Goal: Find specific page/section: Find specific page/section

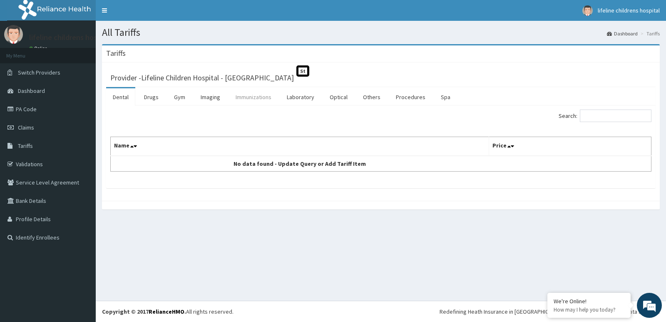
click at [251, 96] on link "Immunizations" at bounding box center [253, 96] width 49 height 17
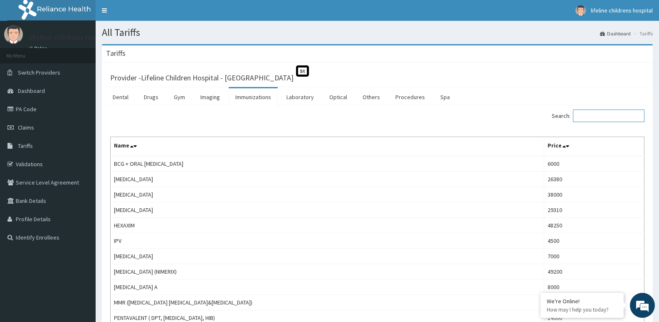
click at [607, 111] on input "Search:" at bounding box center [609, 115] width 72 height 12
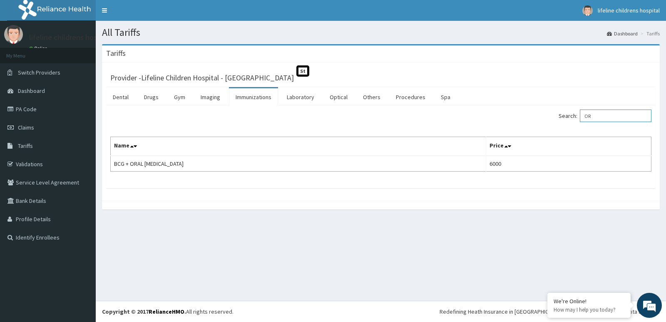
type input "O"
type input "V"
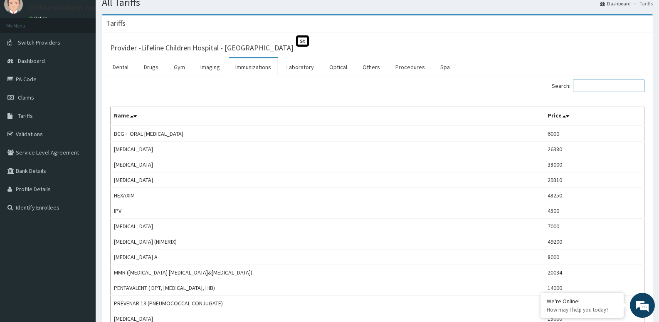
scroll to position [30, 0]
click at [403, 68] on link "Procedures" at bounding box center [410, 67] width 43 height 17
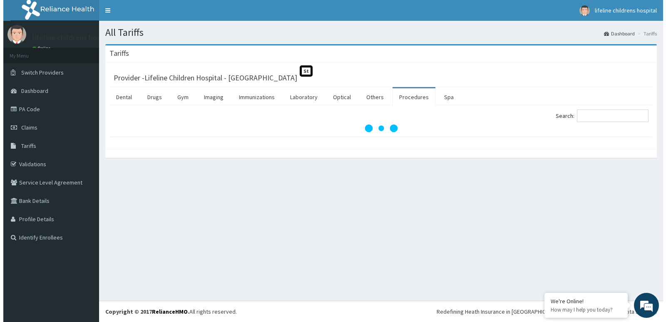
scroll to position [0, 0]
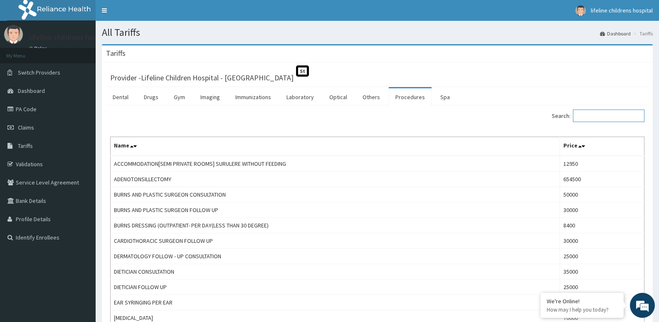
click at [591, 120] on input "Search:" at bounding box center [609, 115] width 72 height 12
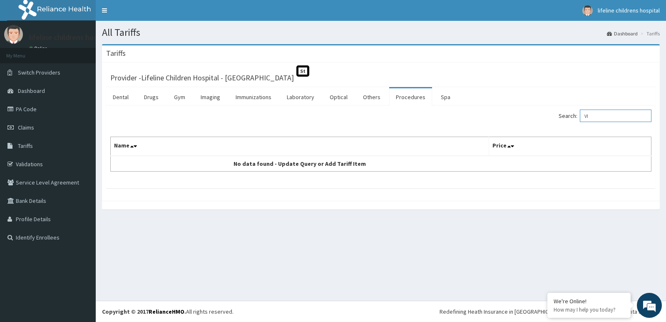
type input "V"
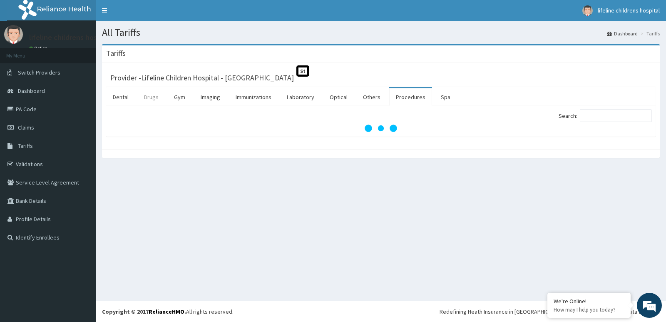
click at [145, 94] on link "Drugs" at bounding box center [151, 96] width 28 height 17
click at [614, 118] on input "Search:" at bounding box center [616, 115] width 72 height 12
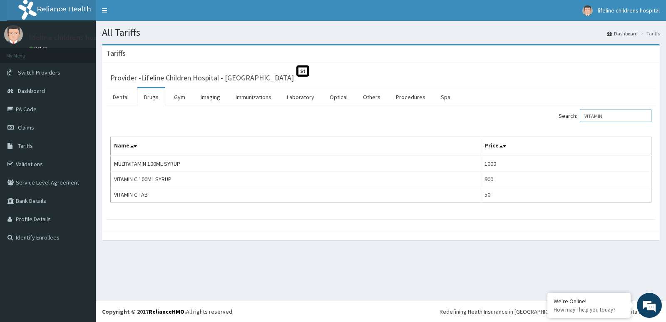
type input "VITAMIN"
click at [607, 118] on input "HEP" at bounding box center [616, 115] width 72 height 12
type input "H"
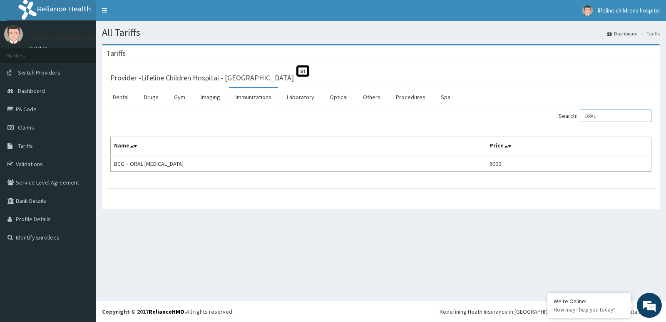
click at [607, 112] on input "ORAL" at bounding box center [616, 115] width 72 height 12
type input "O"
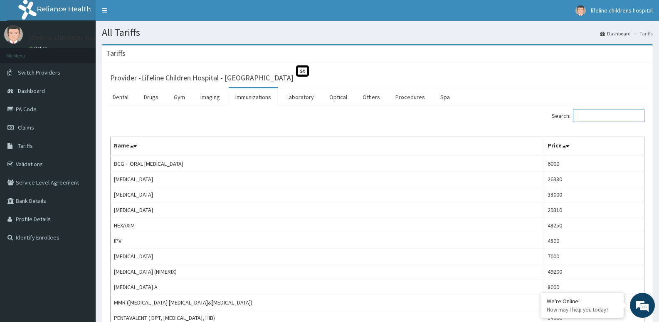
click at [602, 112] on input "Search:" at bounding box center [609, 115] width 72 height 12
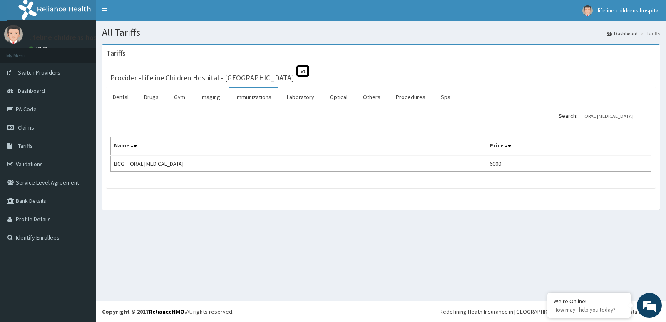
type input "ORAL [MEDICAL_DATA]"
click at [258, 97] on link "Immunizations" at bounding box center [253, 96] width 49 height 17
click at [203, 98] on link "Imaging" at bounding box center [210, 96] width 33 height 17
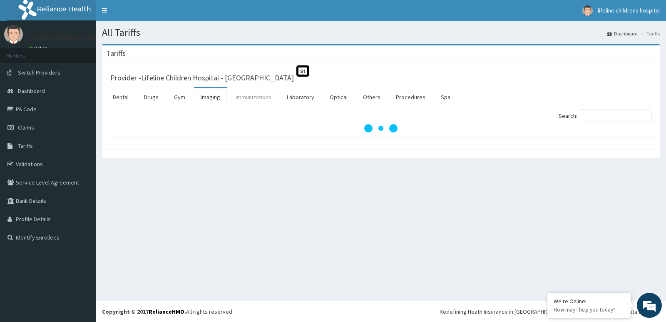
click at [249, 94] on link "Immunizations" at bounding box center [253, 96] width 49 height 17
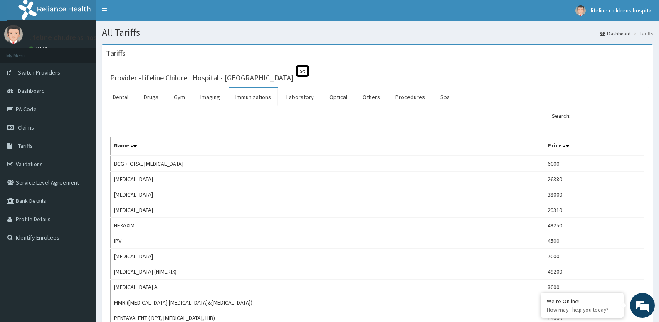
click at [588, 118] on input "Search:" at bounding box center [609, 115] width 72 height 12
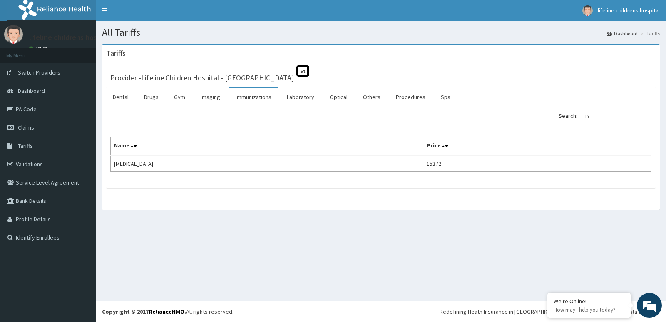
type input "T"
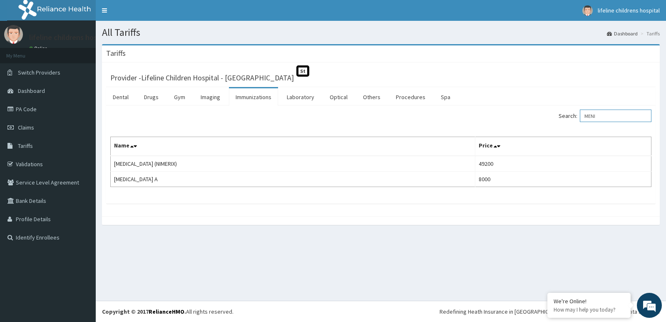
type input "MENI"
